Goal: Check status: Check status

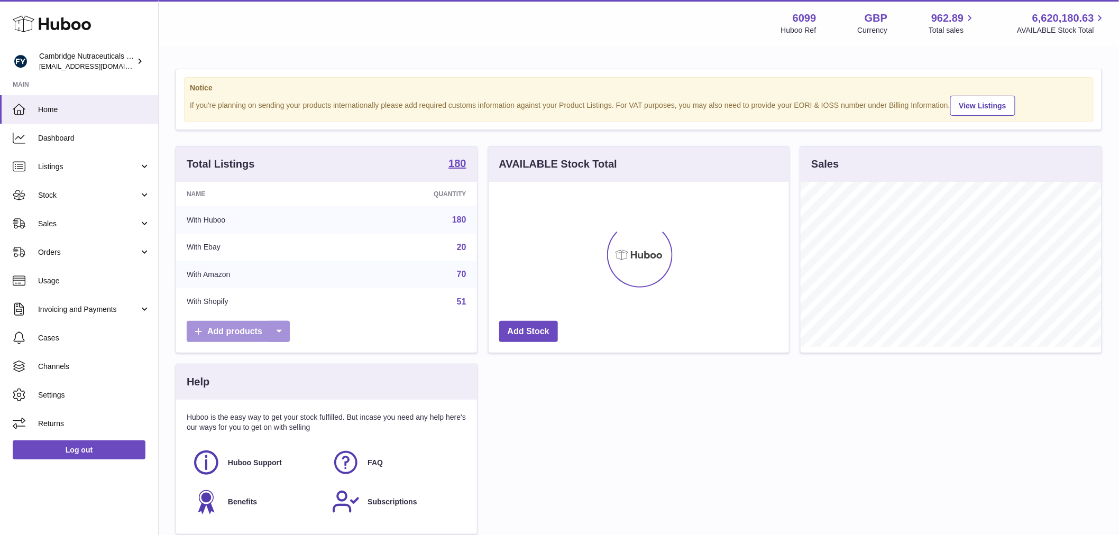
scroll to position [165, 300]
click at [81, 201] on link "Stock" at bounding box center [79, 195] width 158 height 29
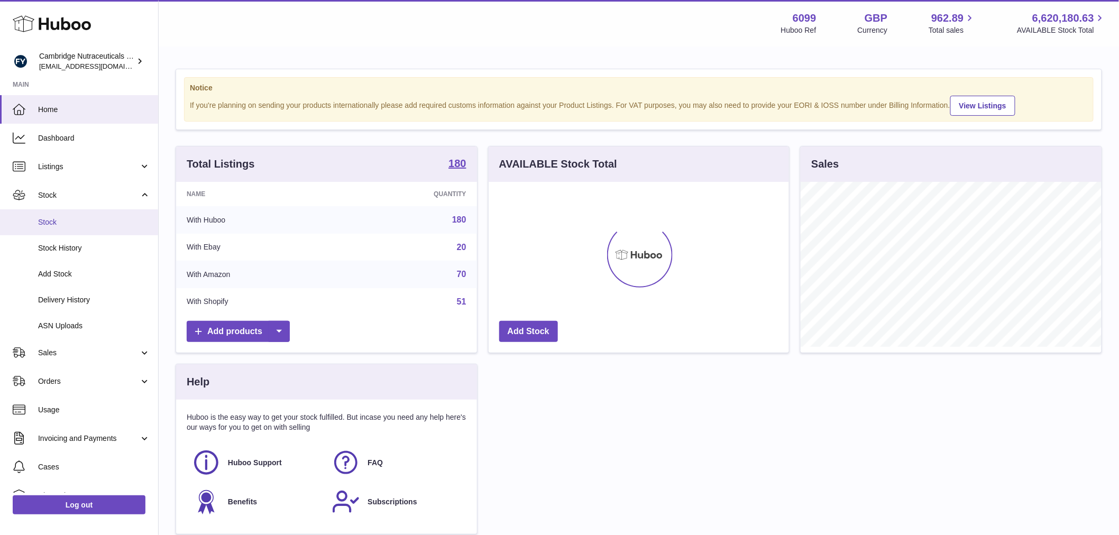
click at [78, 221] on span "Stock" at bounding box center [94, 222] width 112 height 10
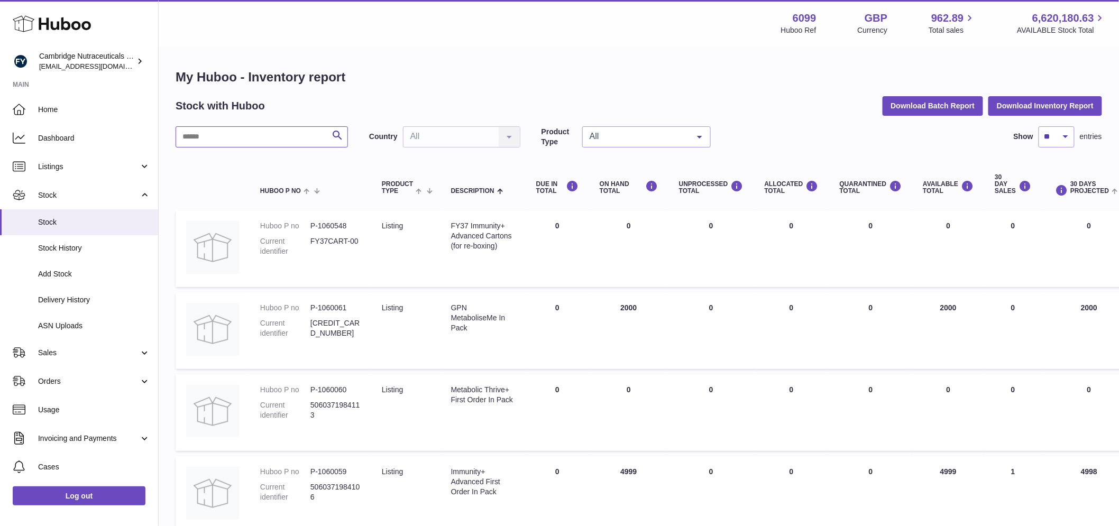
click at [201, 136] on input "text" at bounding box center [262, 136] width 172 height 21
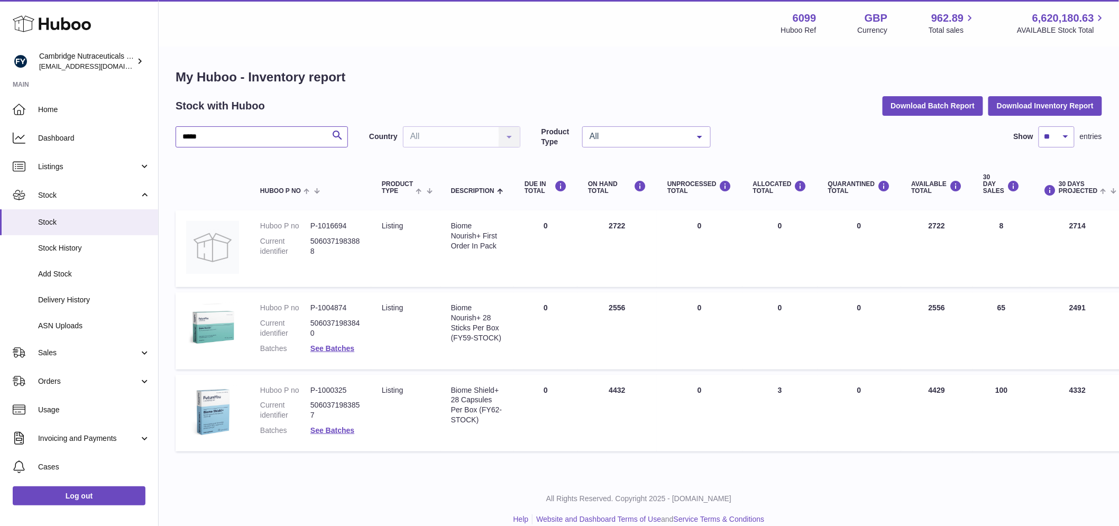
type input "*****"
click at [337, 343] on dl "Huboo P no P-1004874 Current identifier 5060371983840 Batches See Batches" at bounding box center [310, 331] width 100 height 56
click at [336, 344] on dd "See Batches" at bounding box center [335, 349] width 50 height 10
click at [336, 349] on link "See Batches" at bounding box center [332, 348] width 44 height 8
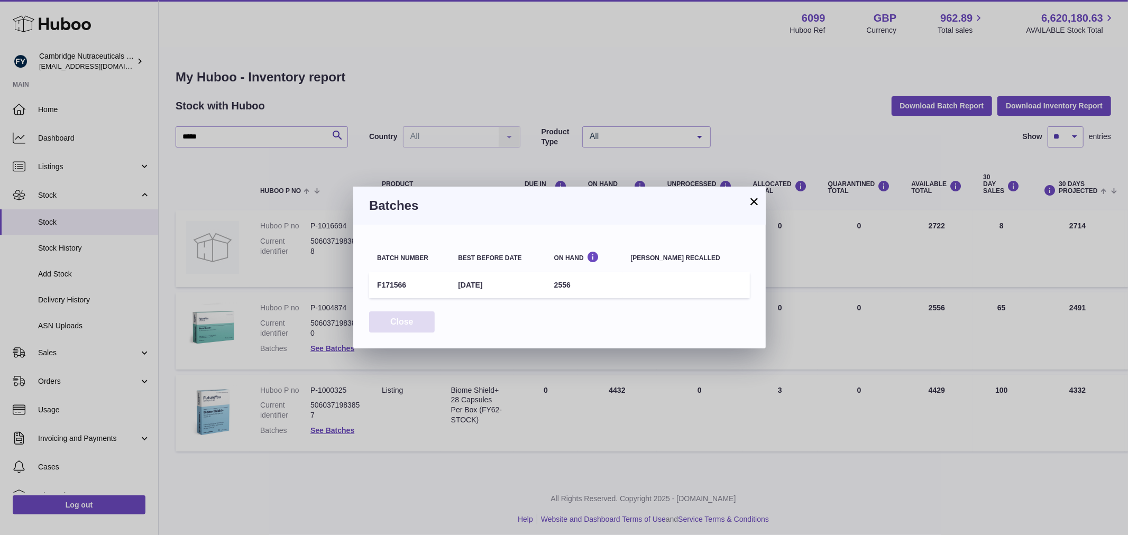
click at [392, 325] on button "Close" at bounding box center [402, 322] width 66 height 22
